Goal: Task Accomplishment & Management: Use online tool/utility

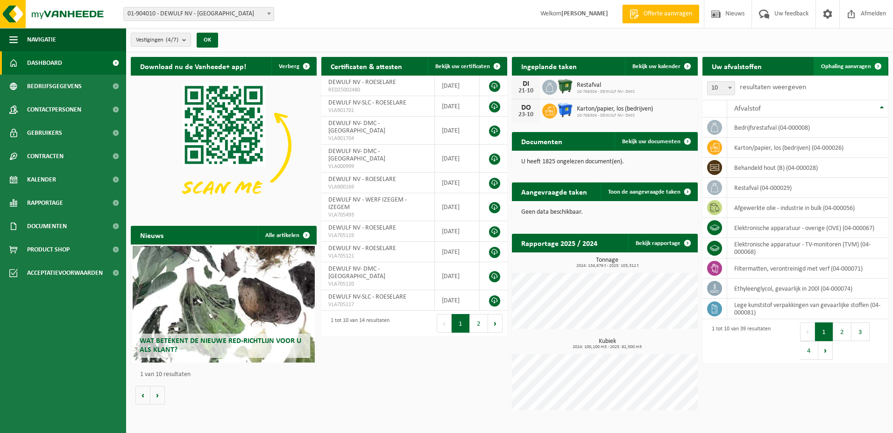
click at [839, 67] on span "Ophaling aanvragen" at bounding box center [846, 66] width 50 height 6
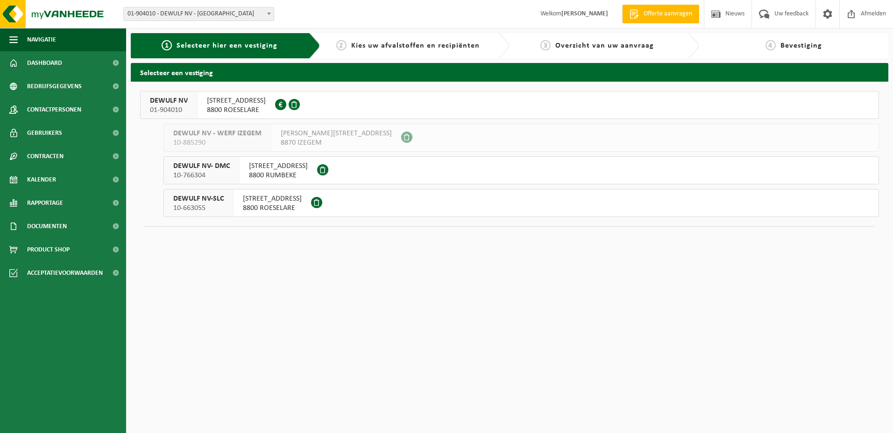
click at [252, 99] on span "MOORSEELSESTEENWEG 20" at bounding box center [236, 100] width 59 height 9
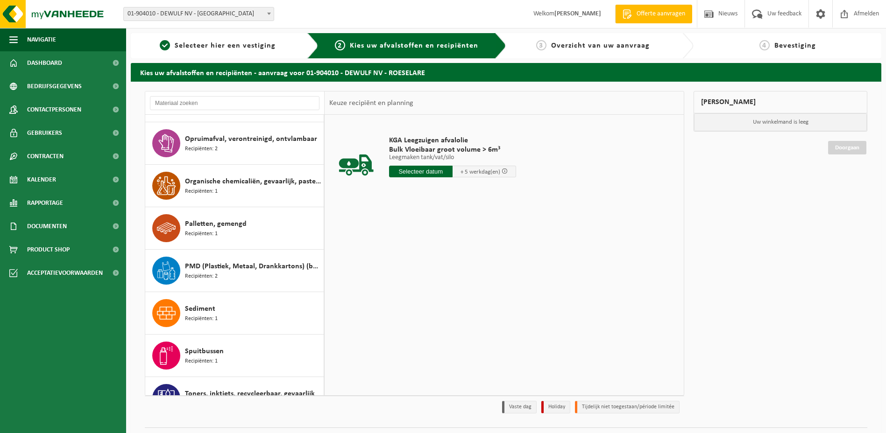
scroll to position [1074, 0]
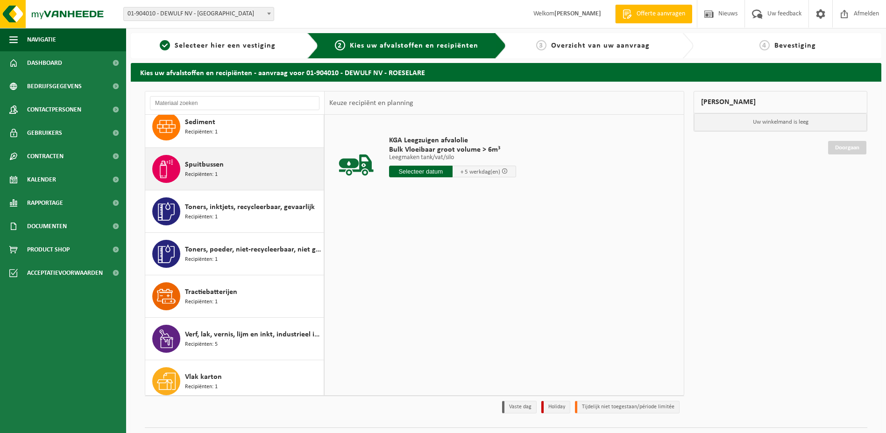
click at [206, 159] on span "Spuitbussen" at bounding box center [204, 164] width 39 height 11
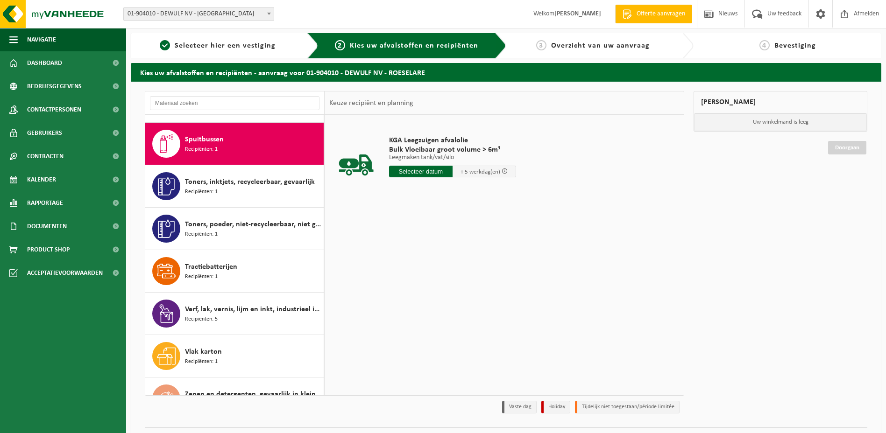
scroll to position [1106, 0]
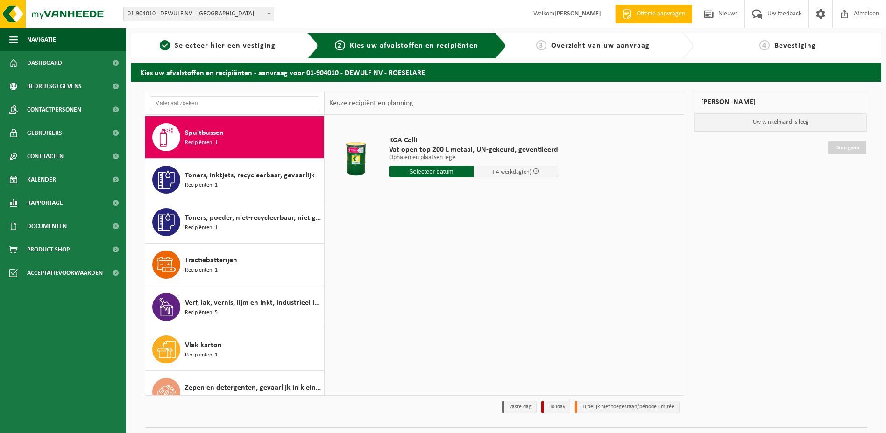
click at [422, 170] on input "text" at bounding box center [431, 172] width 85 height 12
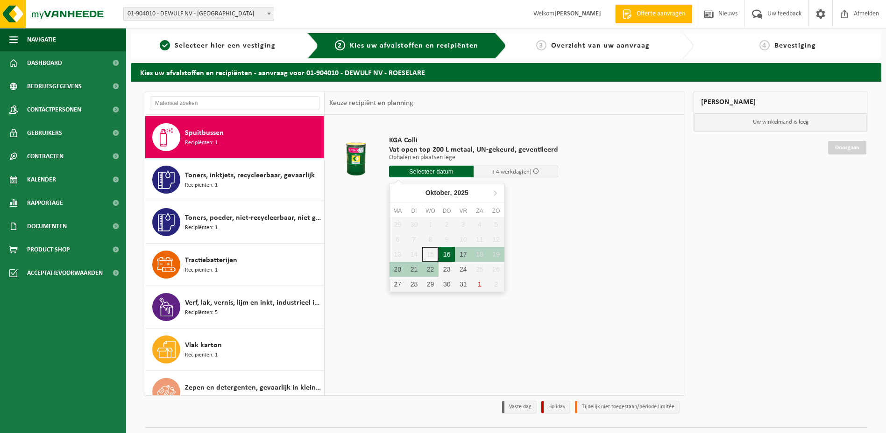
click at [445, 257] on div "16" at bounding box center [446, 254] width 16 height 15
type input "Van 2025-10-16"
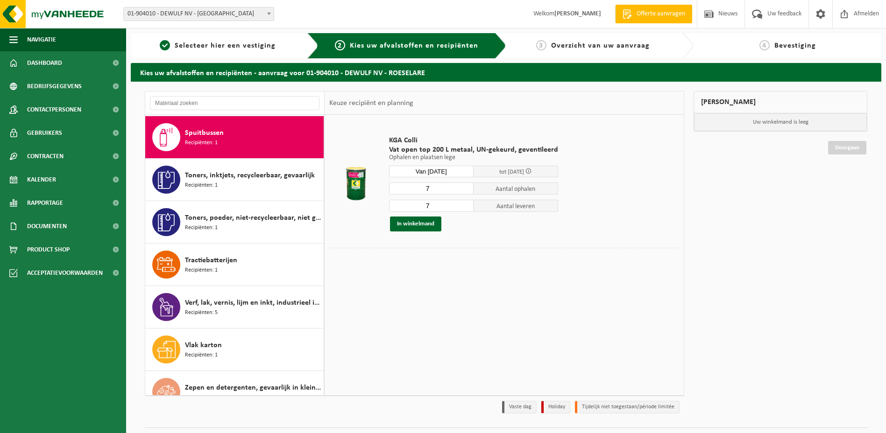
click at [435, 187] on input "7" at bounding box center [431, 189] width 85 height 12
click at [400, 187] on input "7" at bounding box center [431, 189] width 85 height 12
drag, startPoint x: 429, startPoint y: 184, endPoint x: 419, endPoint y: 186, distance: 10.0
click at [419, 186] on input "7" at bounding box center [431, 189] width 85 height 12
type input "3"
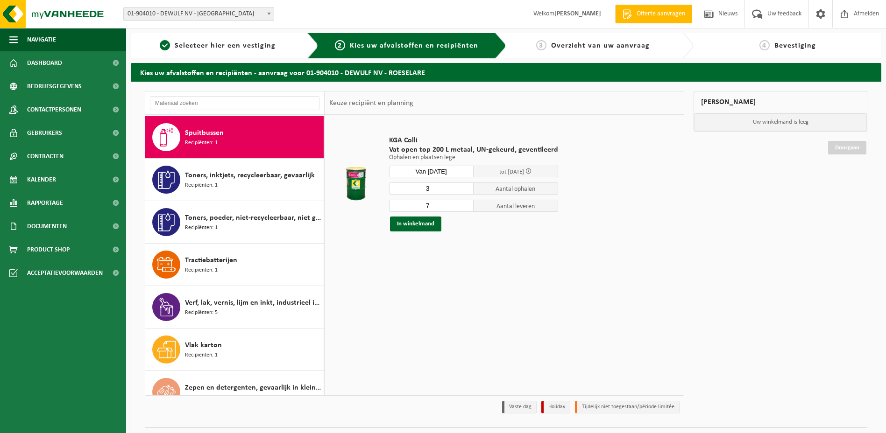
click at [429, 206] on input "7" at bounding box center [431, 206] width 85 height 12
drag, startPoint x: 428, startPoint y: 205, endPoint x: 420, endPoint y: 204, distance: 8.4
click at [420, 204] on input "7" at bounding box center [431, 206] width 85 height 12
type input "3"
click at [416, 224] on button "In winkelmand" at bounding box center [415, 224] width 51 height 15
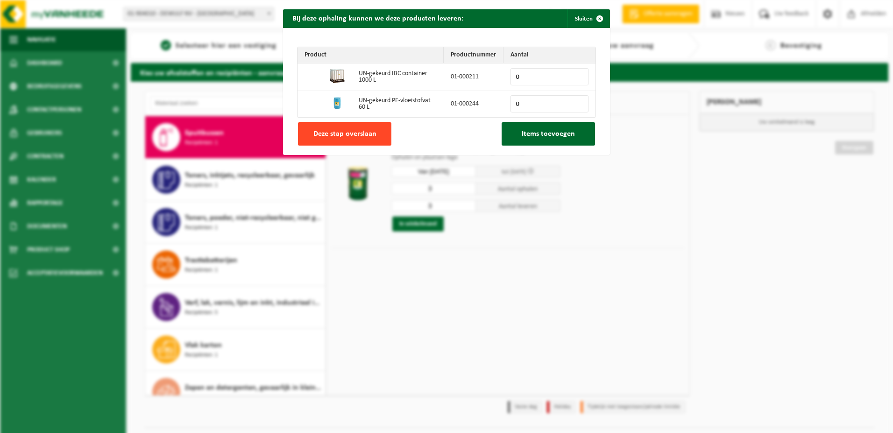
click at [354, 132] on span "Deze stap overslaan" at bounding box center [344, 133] width 63 height 7
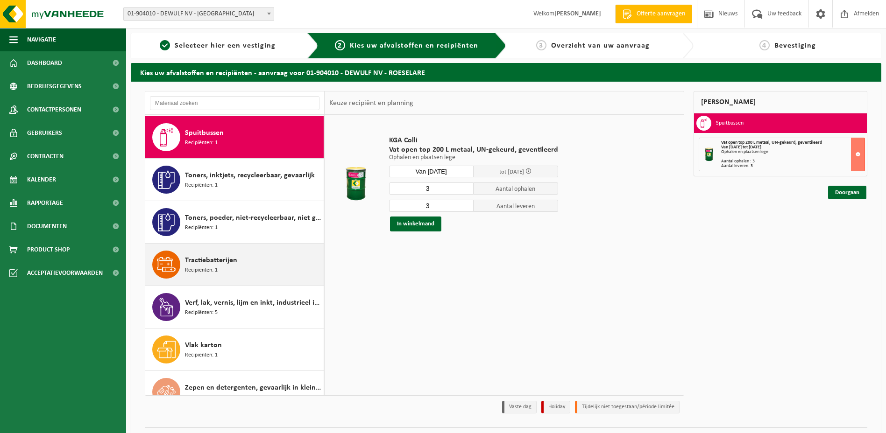
scroll to position [1122, 0]
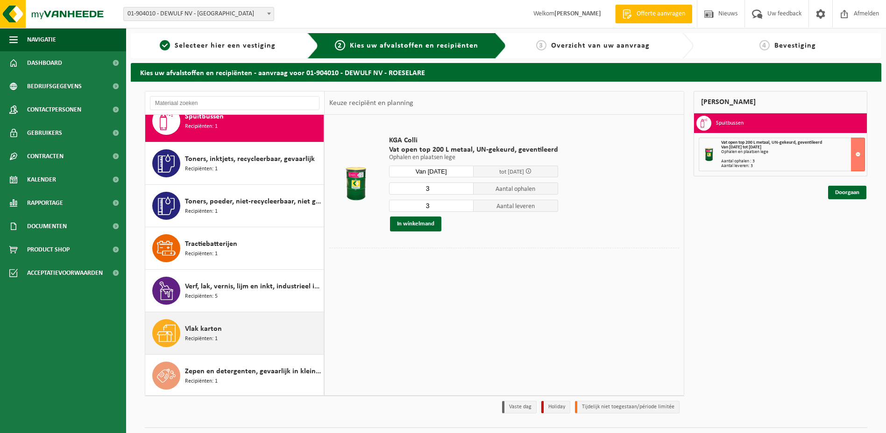
click at [205, 335] on span "Recipiënten: 1" at bounding box center [201, 339] width 33 height 9
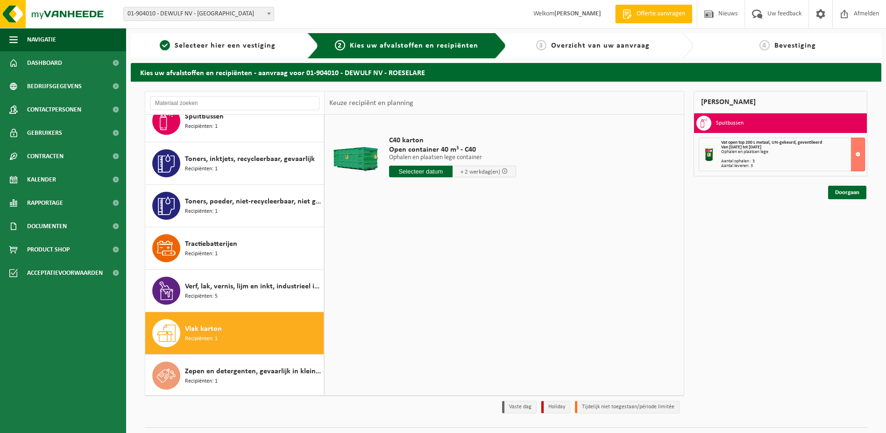
click at [420, 172] on input "text" at bounding box center [420, 172] width 63 height 12
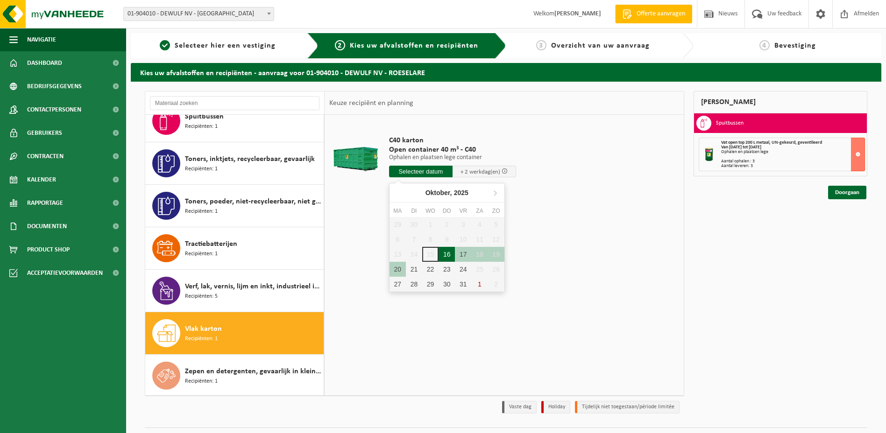
click at [446, 251] on div "16" at bounding box center [446, 254] width 16 height 15
type input "Van 2025-10-16"
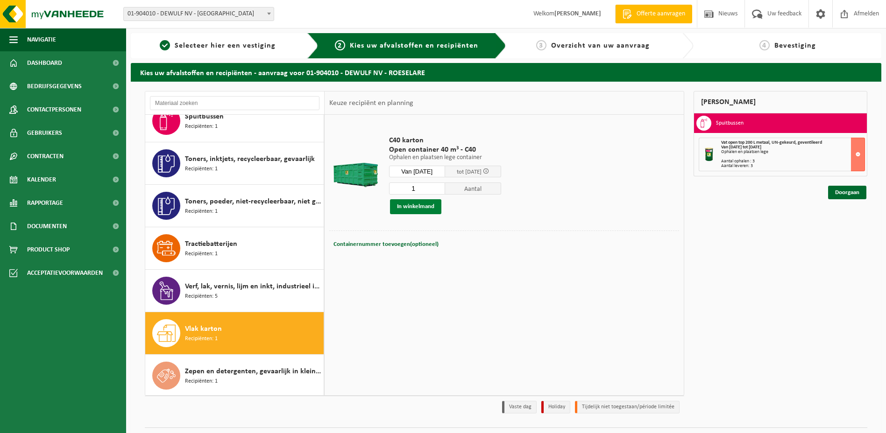
click at [420, 209] on button "In winkelmand" at bounding box center [415, 206] width 51 height 15
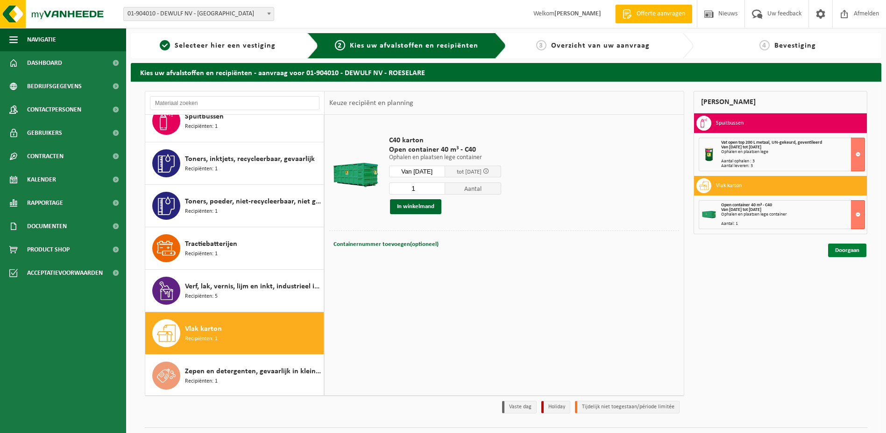
click at [849, 252] on link "Doorgaan" at bounding box center [847, 251] width 38 height 14
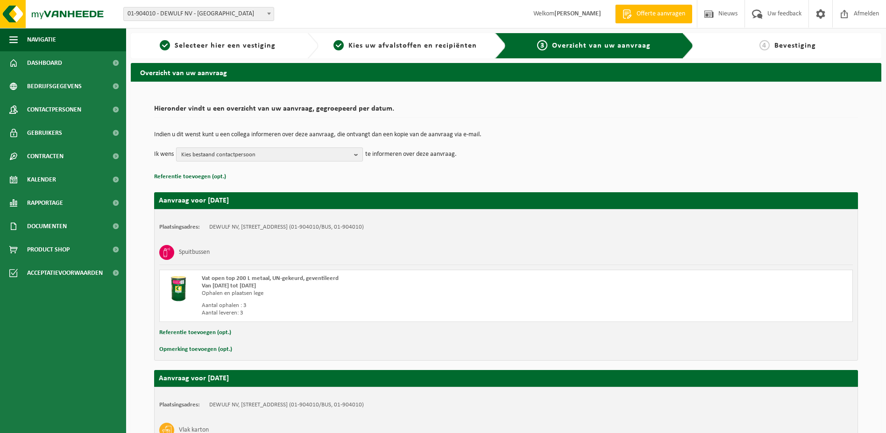
click at [356, 155] on b "button" at bounding box center [358, 154] width 8 height 13
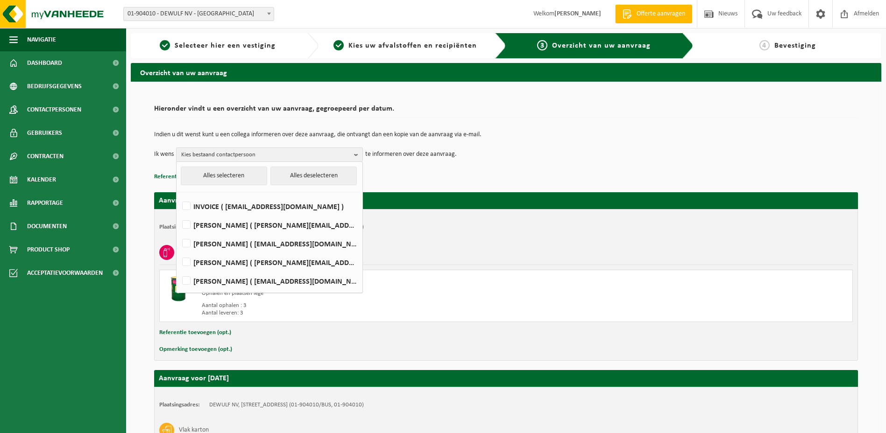
scroll to position [93, 0]
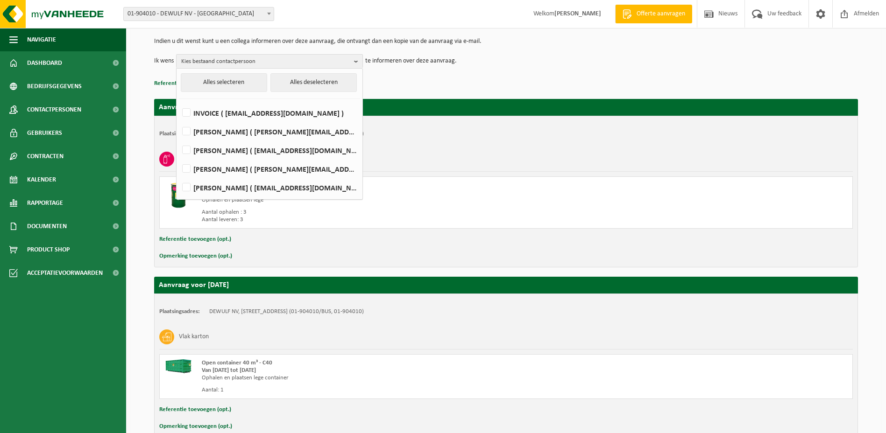
click at [448, 82] on p "Referentie toevoegen (opt.)" at bounding box center [506, 84] width 704 height 12
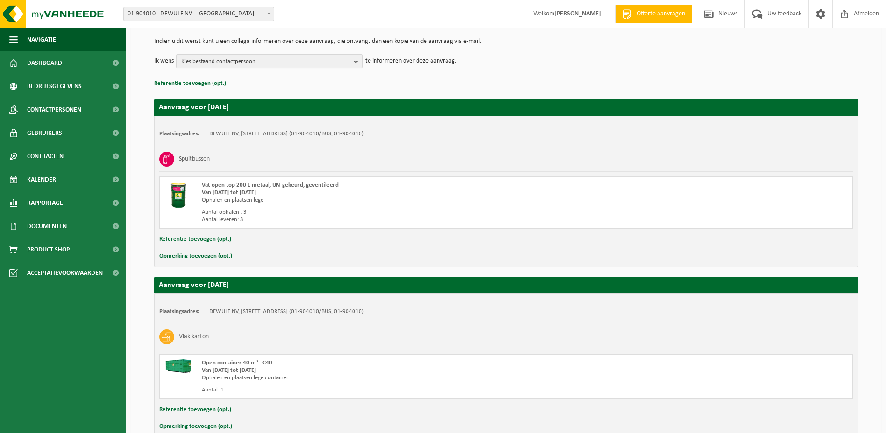
click at [357, 61] on b "button" at bounding box center [358, 61] width 8 height 13
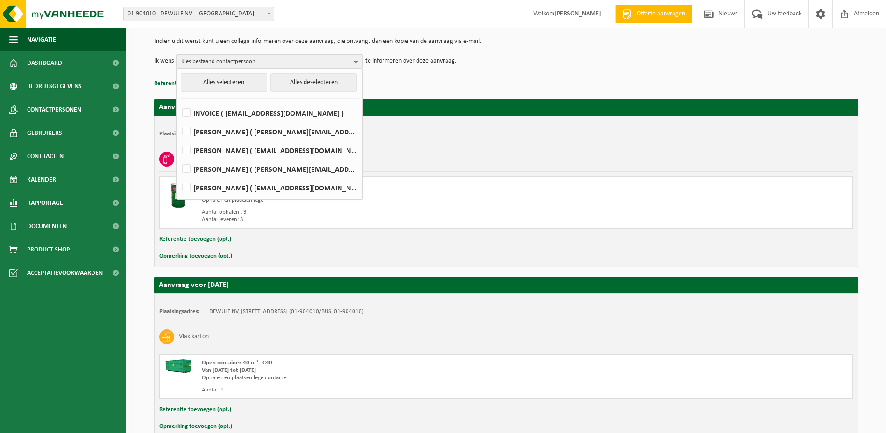
click at [357, 61] on b "button" at bounding box center [358, 62] width 8 height 14
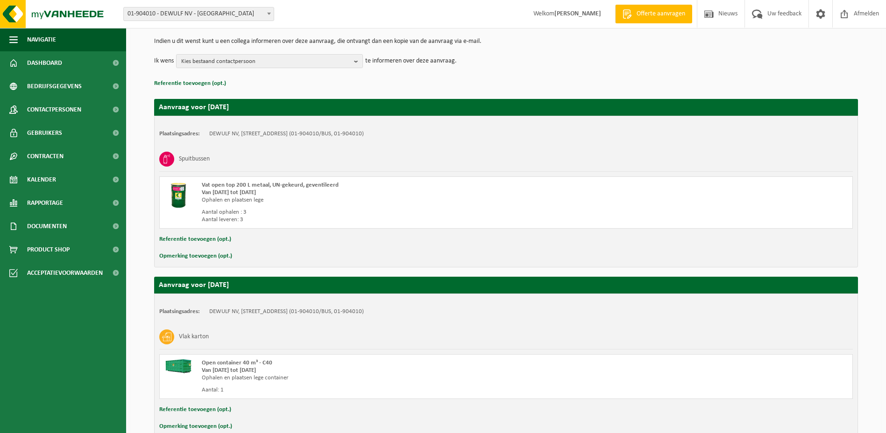
click at [352, 71] on div "Indien u dit wenst kunt u een collega informeren over deze aanvraag, die ontvan…" at bounding box center [506, 53] width 704 height 49
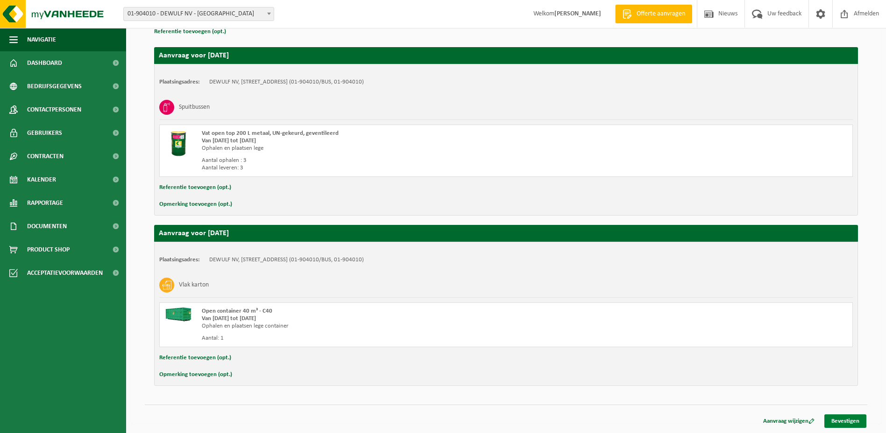
click at [838, 422] on link "Bevestigen" at bounding box center [845, 422] width 42 height 14
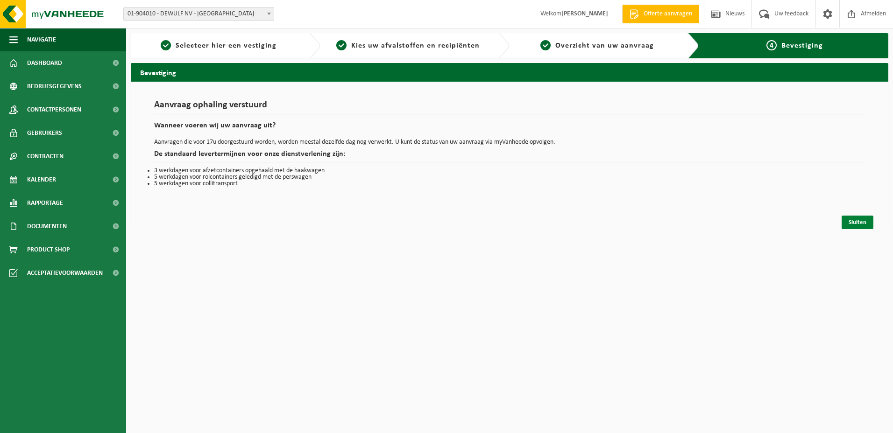
click at [852, 224] on link "Sluiten" at bounding box center [857, 223] width 32 height 14
